Goal: Task Accomplishment & Management: Manage account settings

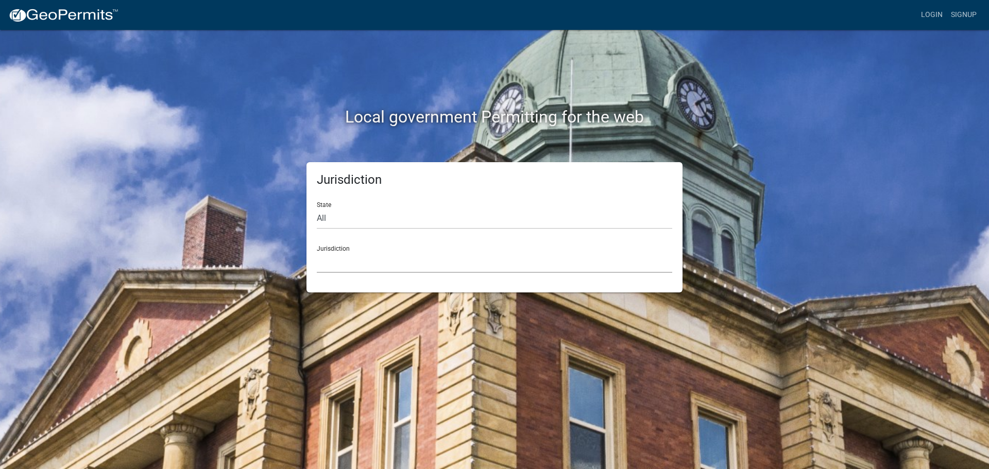
click at [341, 252] on select "[GEOGRAPHIC_DATA], [US_STATE] [GEOGRAPHIC_DATA], [US_STATE][PERSON_NAME][GEOGRA…" at bounding box center [494, 262] width 355 height 21
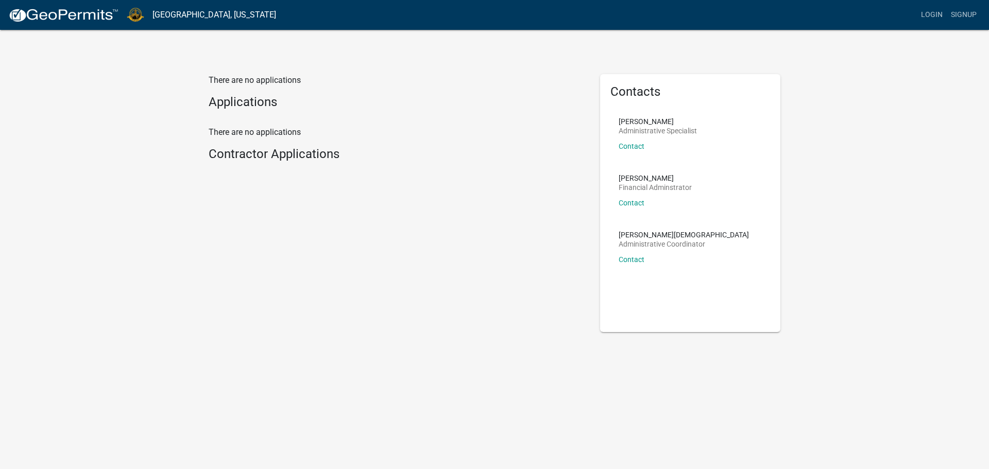
click at [277, 99] on h4 "Applications" at bounding box center [397, 102] width 376 height 15
click at [934, 11] on link "Login" at bounding box center [932, 15] width 30 height 20
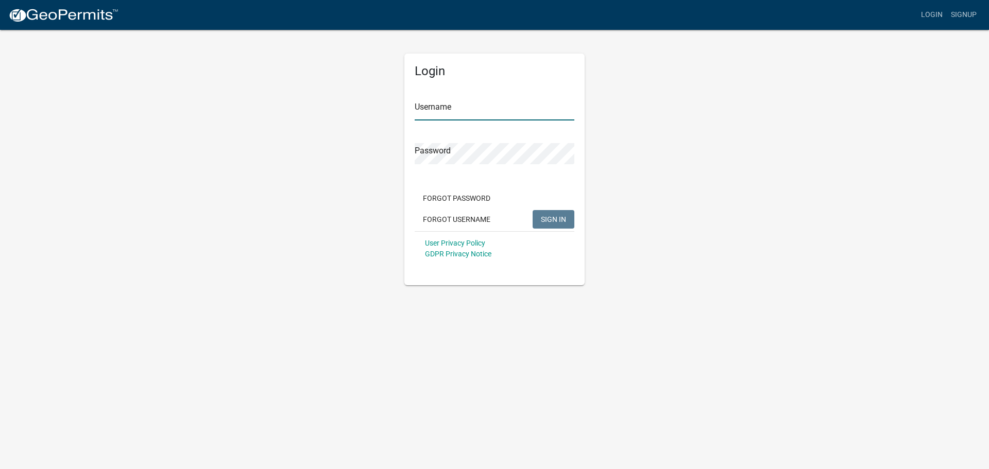
type input "Mr [PERSON_NAME] Plumbing"
click at [547, 216] on span "SIGN IN" at bounding box center [553, 219] width 25 height 8
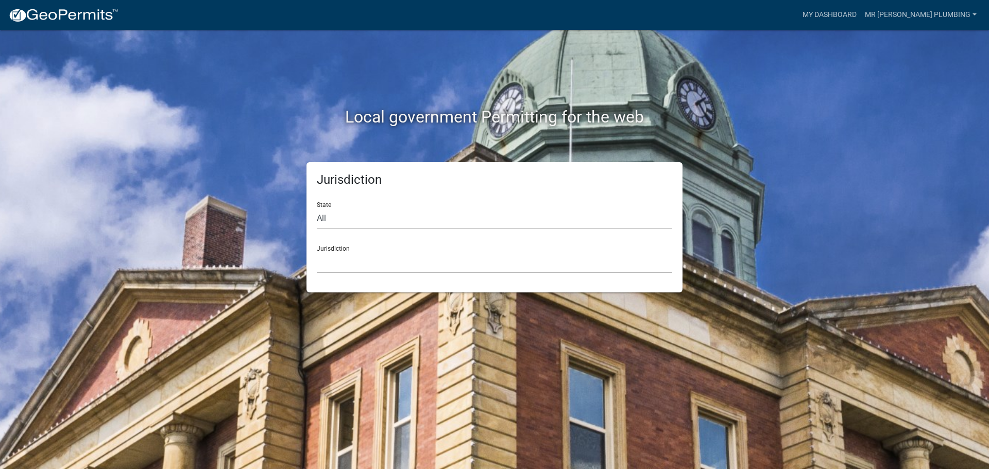
click at [450, 262] on select "[GEOGRAPHIC_DATA], [US_STATE] [GEOGRAPHIC_DATA], [US_STATE][PERSON_NAME][GEOGRA…" at bounding box center [494, 262] width 355 height 21
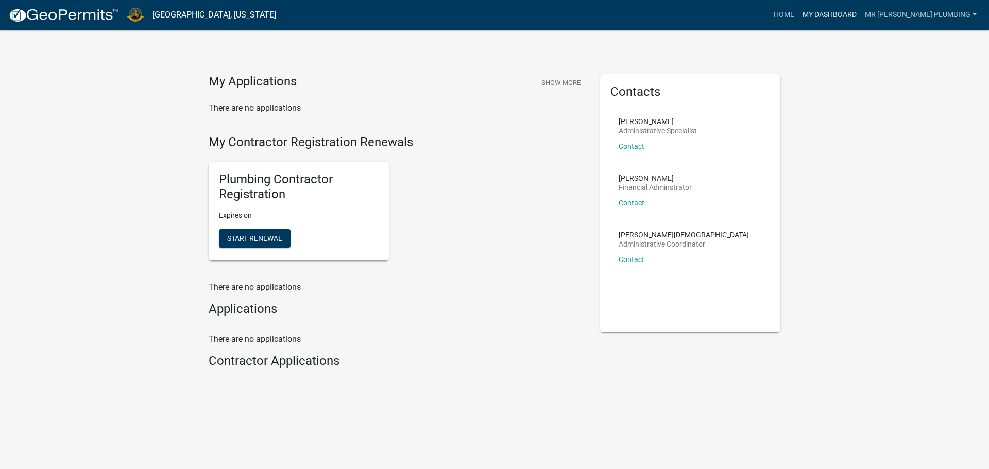
click at [854, 11] on link "My Dashboard" at bounding box center [829, 15] width 62 height 20
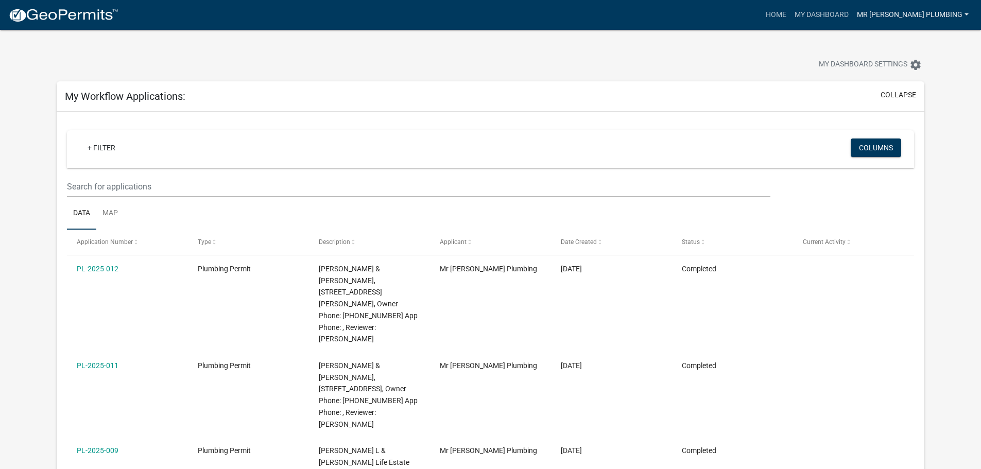
click at [888, 22] on link "Mr [PERSON_NAME] Plumbing" at bounding box center [913, 15] width 120 height 20
click at [791, 11] on link "Home" at bounding box center [776, 15] width 29 height 20
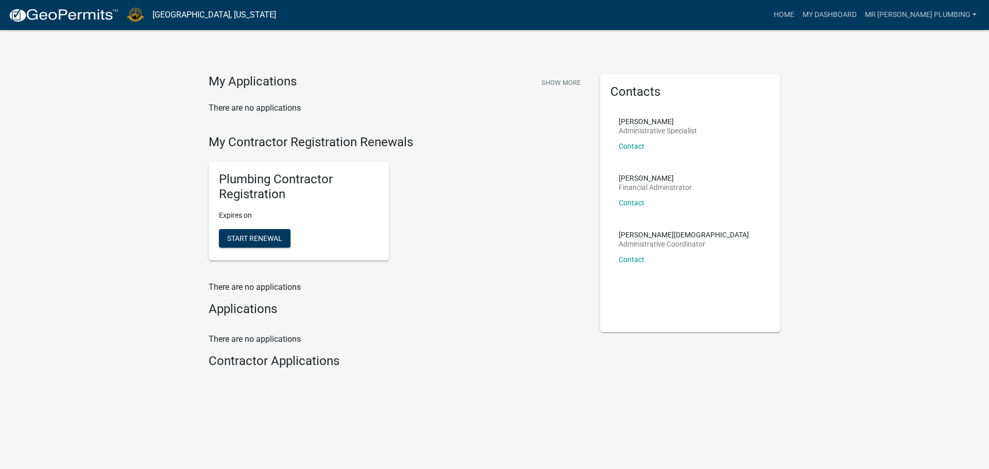
click at [267, 305] on h4 "Applications" at bounding box center [397, 309] width 376 height 15
click at [798, 13] on link "Home" at bounding box center [784, 15] width 29 height 20
click at [837, 13] on link "My Dashboard" at bounding box center [829, 15] width 62 height 20
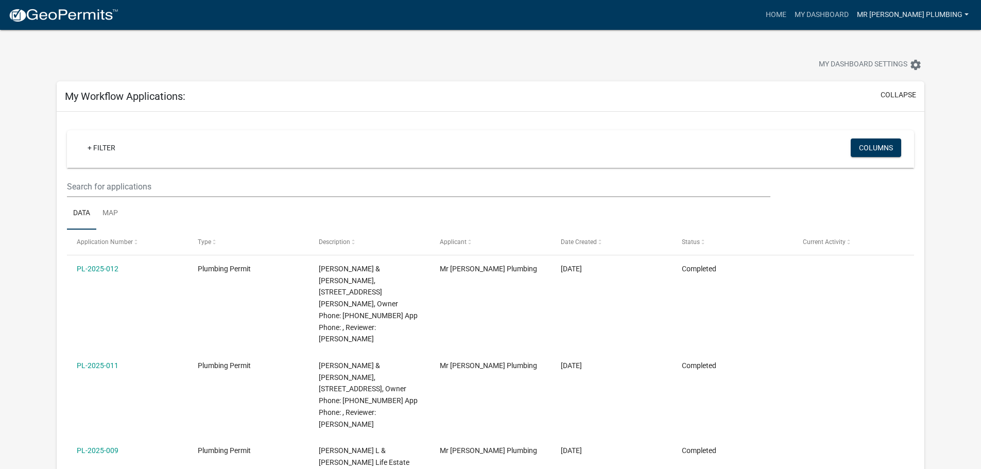
click at [899, 20] on link "Mr [PERSON_NAME] Plumbing" at bounding box center [913, 15] width 120 height 20
click at [828, 36] on div "My Dashboard Settings settings" at bounding box center [490, 53] width 883 height 47
click at [791, 13] on link "Home" at bounding box center [776, 15] width 29 height 20
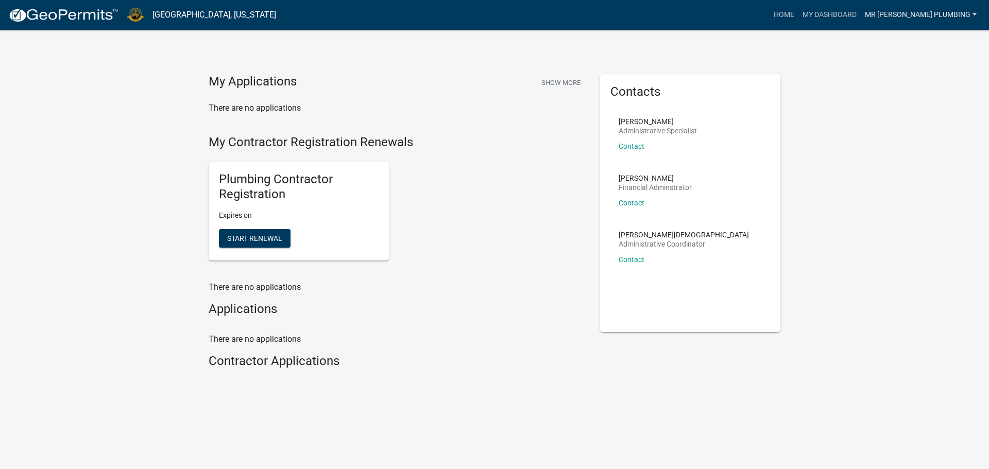
click at [904, 15] on link "Mr [PERSON_NAME] Plumbing" at bounding box center [921, 15] width 120 height 20
click at [861, 14] on link "My Dashboard" at bounding box center [829, 15] width 62 height 20
click at [798, 15] on link "Home" at bounding box center [784, 15] width 29 height 20
click at [798, 16] on link "Home" at bounding box center [784, 15] width 29 height 20
click at [845, 15] on link "My Dashboard" at bounding box center [829, 15] width 62 height 20
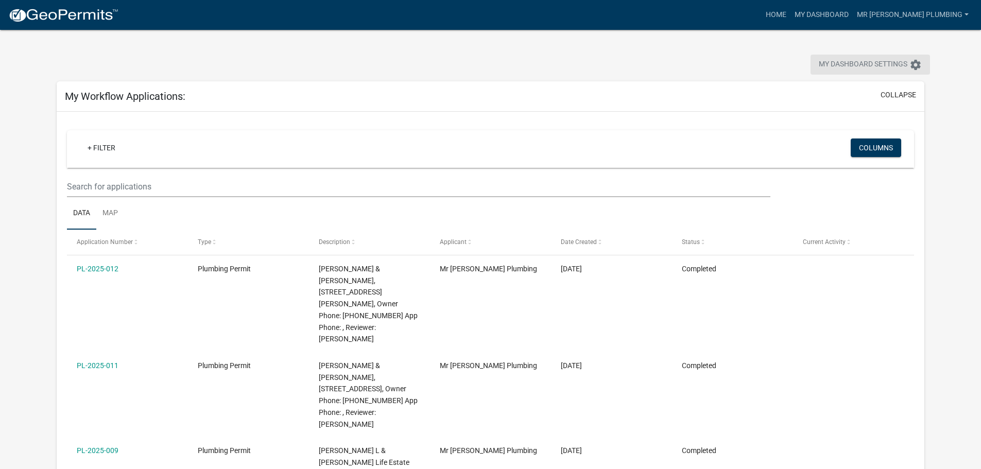
click at [918, 62] on icon "settings" at bounding box center [916, 65] width 12 height 12
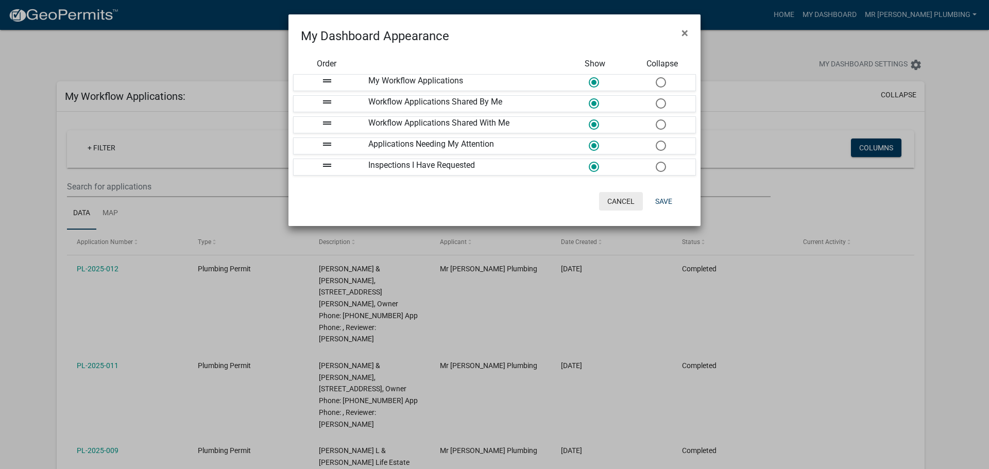
click at [620, 199] on button "Cancel" at bounding box center [621, 201] width 44 height 19
